Goal: Task Accomplishment & Management: Manage account settings

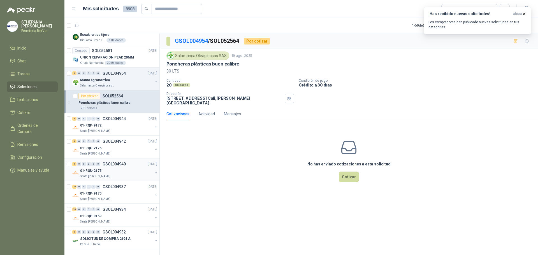
scroll to position [946, 0]
click at [103, 25] on icon "button" at bounding box center [101, 25] width 5 height 5
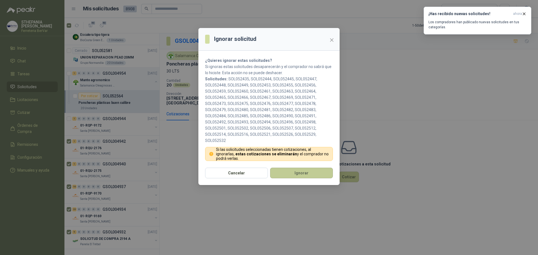
click at [299, 176] on button "Ignorar" at bounding box center [301, 173] width 63 height 11
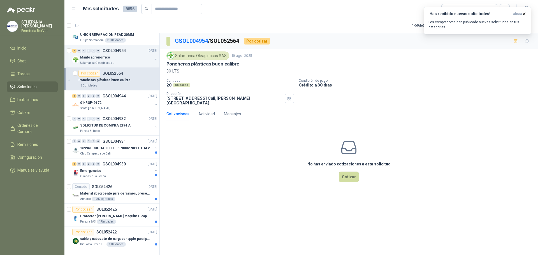
scroll to position [923, 0]
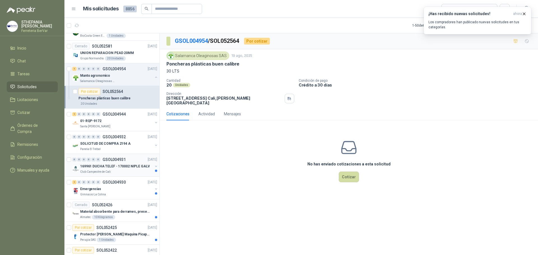
click at [117, 167] on p "169961 DUCHA TELEF - 170002 NIPLE GALV" at bounding box center [114, 166] width 69 height 5
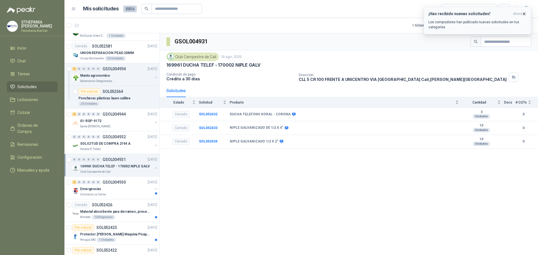
click at [525, 12] on icon "button" at bounding box center [524, 13] width 5 height 5
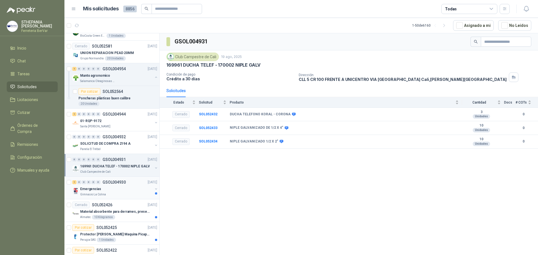
scroll to position [946, 0]
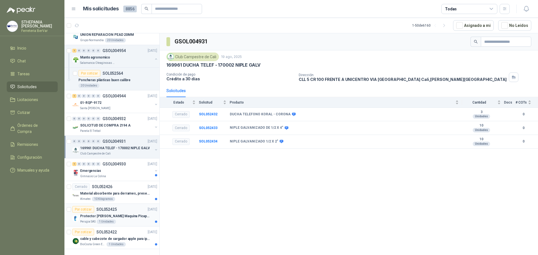
click at [91, 208] on div "Por cotizar" at bounding box center [83, 209] width 22 height 7
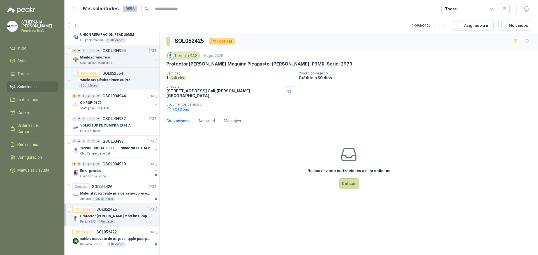
click at [180, 108] on button "FOTO.png" at bounding box center [177, 109] width 23 height 6
click at [516, 42] on icon "button" at bounding box center [515, 41] width 5 height 5
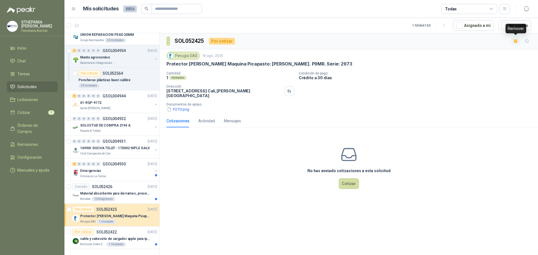
click at [515, 42] on icon "button" at bounding box center [515, 42] width 3 height 2
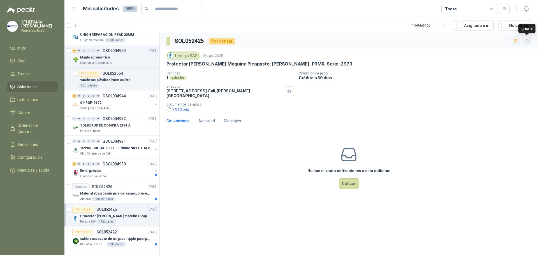
click at [527, 43] on icon "button" at bounding box center [526, 41] width 5 height 5
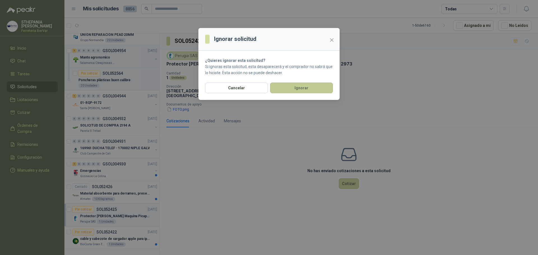
click at [307, 88] on button "Ignorar" at bounding box center [301, 88] width 63 height 11
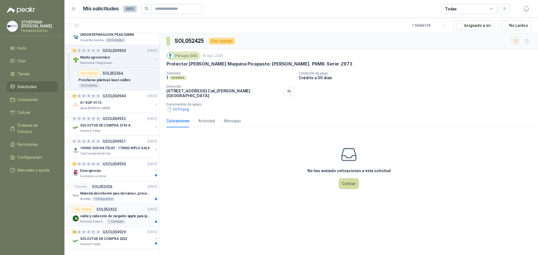
click at [121, 206] on div "Por cotizar SOL052422 [DATE]" at bounding box center [114, 209] width 85 height 7
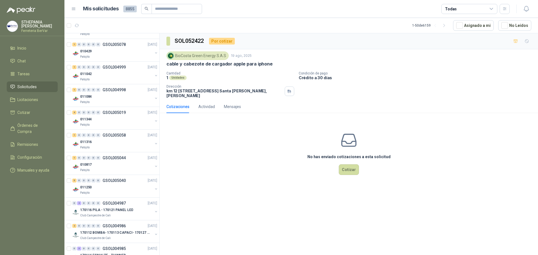
scroll to position [217, 0]
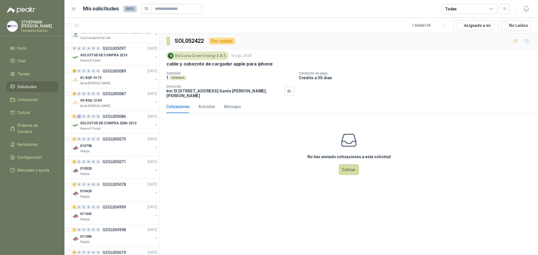
click at [74, 9] on icon at bounding box center [73, 9] width 3 height 2
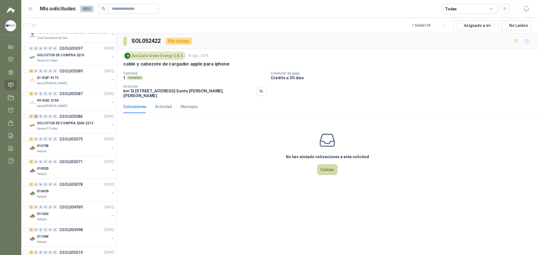
click at [30, 9] on icon at bounding box center [30, 8] width 5 height 5
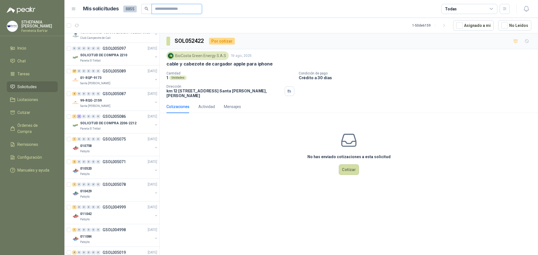
click at [172, 10] on input "text" at bounding box center [174, 9] width 39 height 10
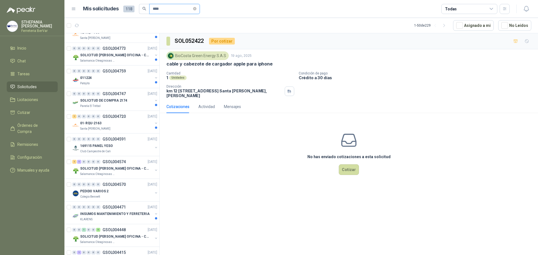
scroll to position [0, 0]
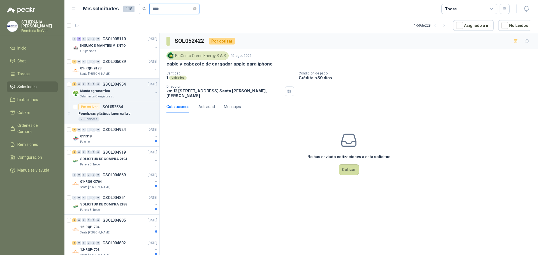
type input "****"
click at [114, 136] on div "011318" at bounding box center [116, 136] width 73 height 7
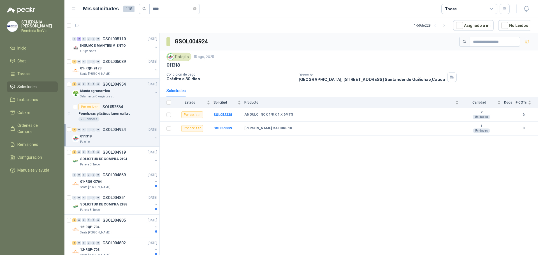
click at [493, 9] on div "Todas" at bounding box center [469, 9] width 56 height 10
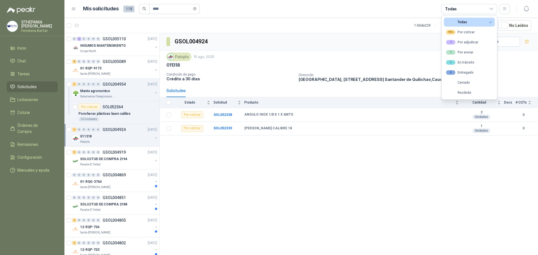
click at [490, 21] on icon "button" at bounding box center [490, 22] width 4 height 4
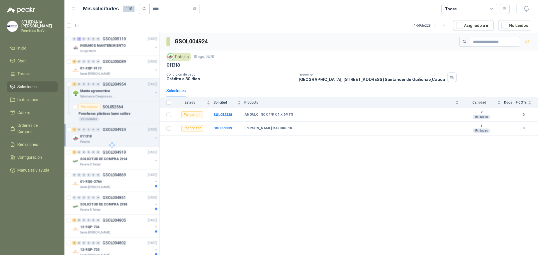
click at [347, 8] on article "Mis solicitudes 118 **** Todas" at bounding box center [296, 9] width 427 height 10
